Goal: Find specific page/section: Find specific page/section

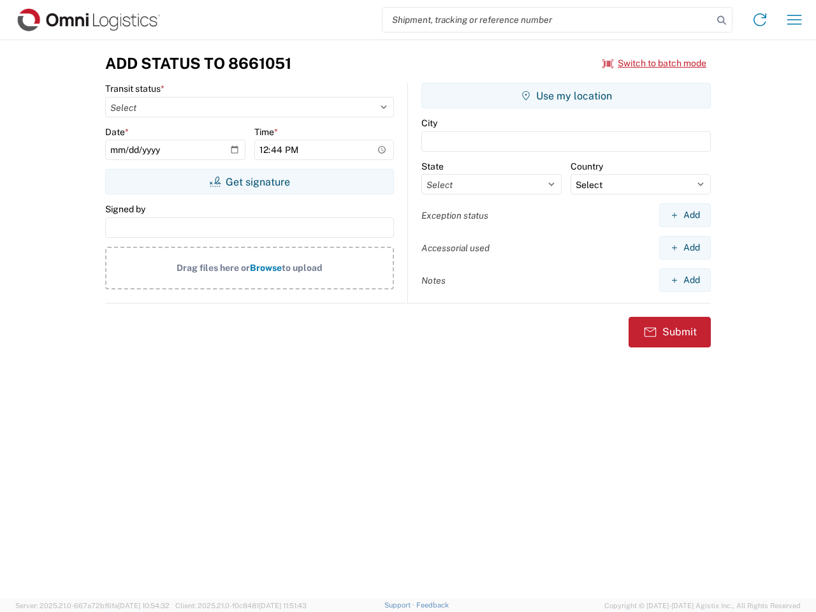
click at [547, 20] on input "search" at bounding box center [547, 20] width 330 height 24
click at [721, 20] on icon at bounding box center [721, 20] width 18 height 18
click at [760, 20] on icon at bounding box center [759, 20] width 20 height 20
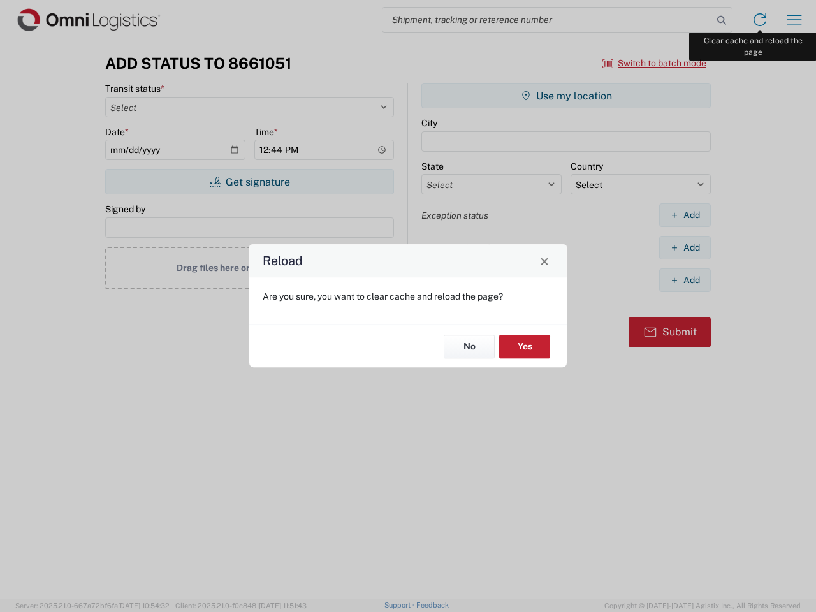
click at [794, 20] on div "Reload Are you sure, you want to clear cache and reload the page? No Yes" at bounding box center [408, 306] width 816 height 612
click at [654, 63] on div "Reload Are you sure, you want to clear cache and reload the page? No Yes" at bounding box center [408, 306] width 816 height 612
click at [249, 182] on div "Reload Are you sure, you want to clear cache and reload the page? No Yes" at bounding box center [408, 306] width 816 height 612
click at [566, 96] on div "Reload Are you sure, you want to clear cache and reload the page? No Yes" at bounding box center [408, 306] width 816 height 612
click at [684, 215] on div "Reload Are you sure, you want to clear cache and reload the page? No Yes" at bounding box center [408, 306] width 816 height 612
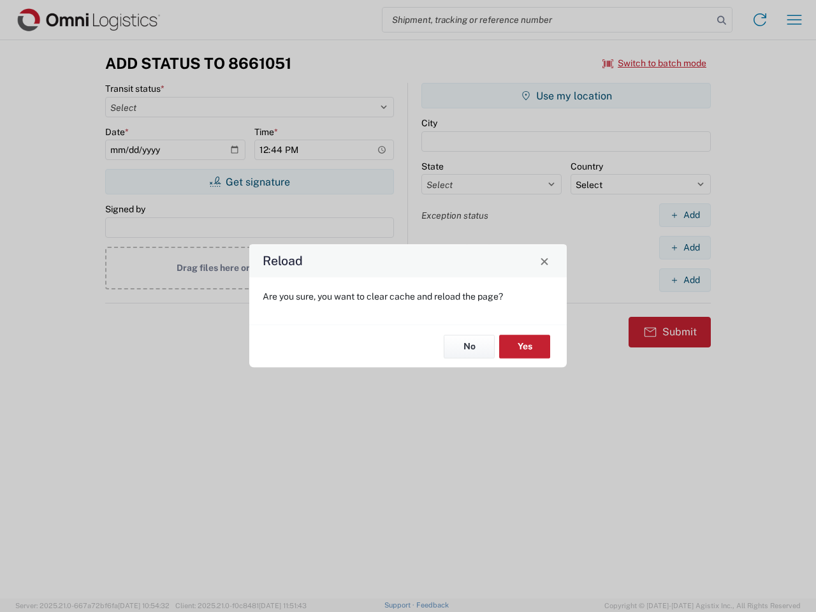
click at [684, 247] on div "Reload Are you sure, you want to clear cache and reload the page? No Yes" at bounding box center [408, 306] width 816 height 612
click at [684, 280] on div "Reload Are you sure, you want to clear cache and reload the page? No Yes" at bounding box center [408, 306] width 816 height 612
